Goal: Register for event/course

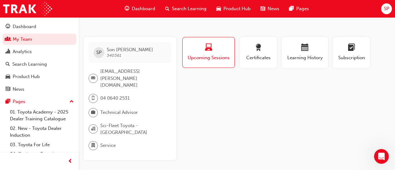
click at [143, 8] on span "Dashboard" at bounding box center [143, 8] width 23 height 7
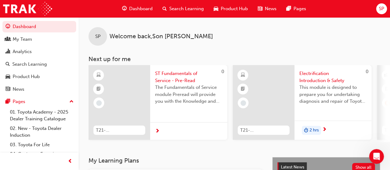
click at [169, 8] on div "Search Learning" at bounding box center [183, 8] width 51 height 13
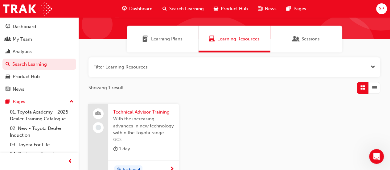
scroll to position [62, 0]
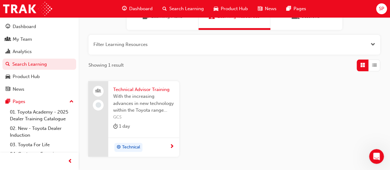
click at [136, 147] on span "Technical" at bounding box center [131, 147] width 18 height 7
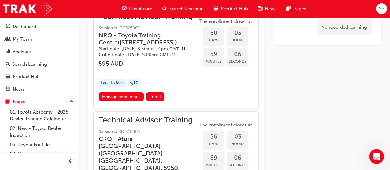
scroll to position [741, 0]
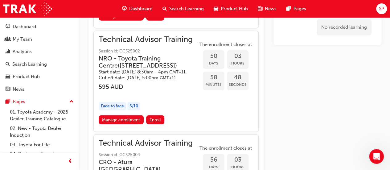
click at [135, 75] on h5 "Start date: Wed 15 Oct 2025 , 8:30am - 4pm GMT+11" at bounding box center [144, 72] width 90 height 6
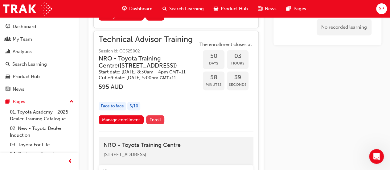
click at [156, 123] on span "Enroll" at bounding box center [155, 119] width 11 height 5
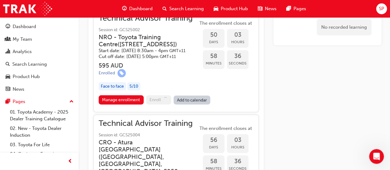
scroll to position [772, 0]
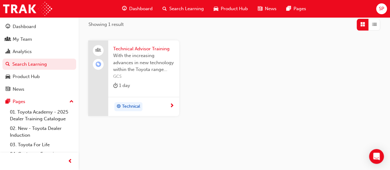
scroll to position [108, 0]
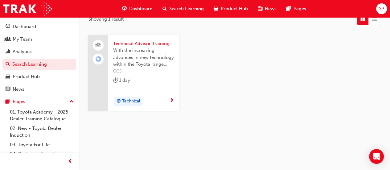
click at [121, 101] on div "Technical" at bounding box center [129, 102] width 24 height 8
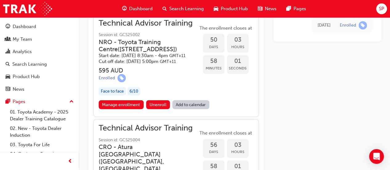
scroll to position [765, 0]
